Goal: Task Accomplishment & Management: Manage account settings

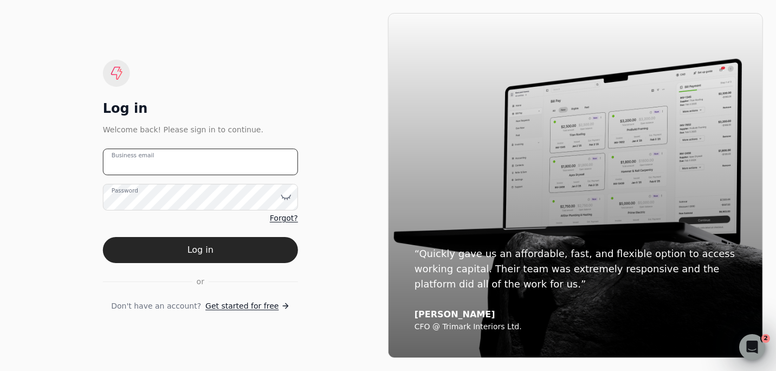
type email "[PERSON_NAME][EMAIL_ADDRESS][DOMAIN_NAME]"
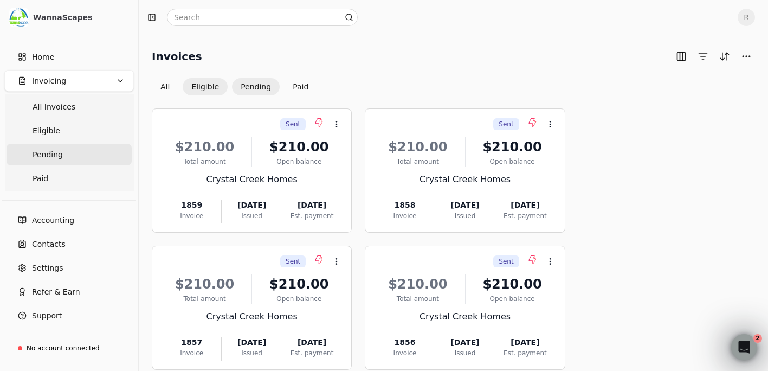
click at [207, 87] on button "Eligible" at bounding box center [205, 86] width 45 height 17
